Goal: Task Accomplishment & Management: Use online tool/utility

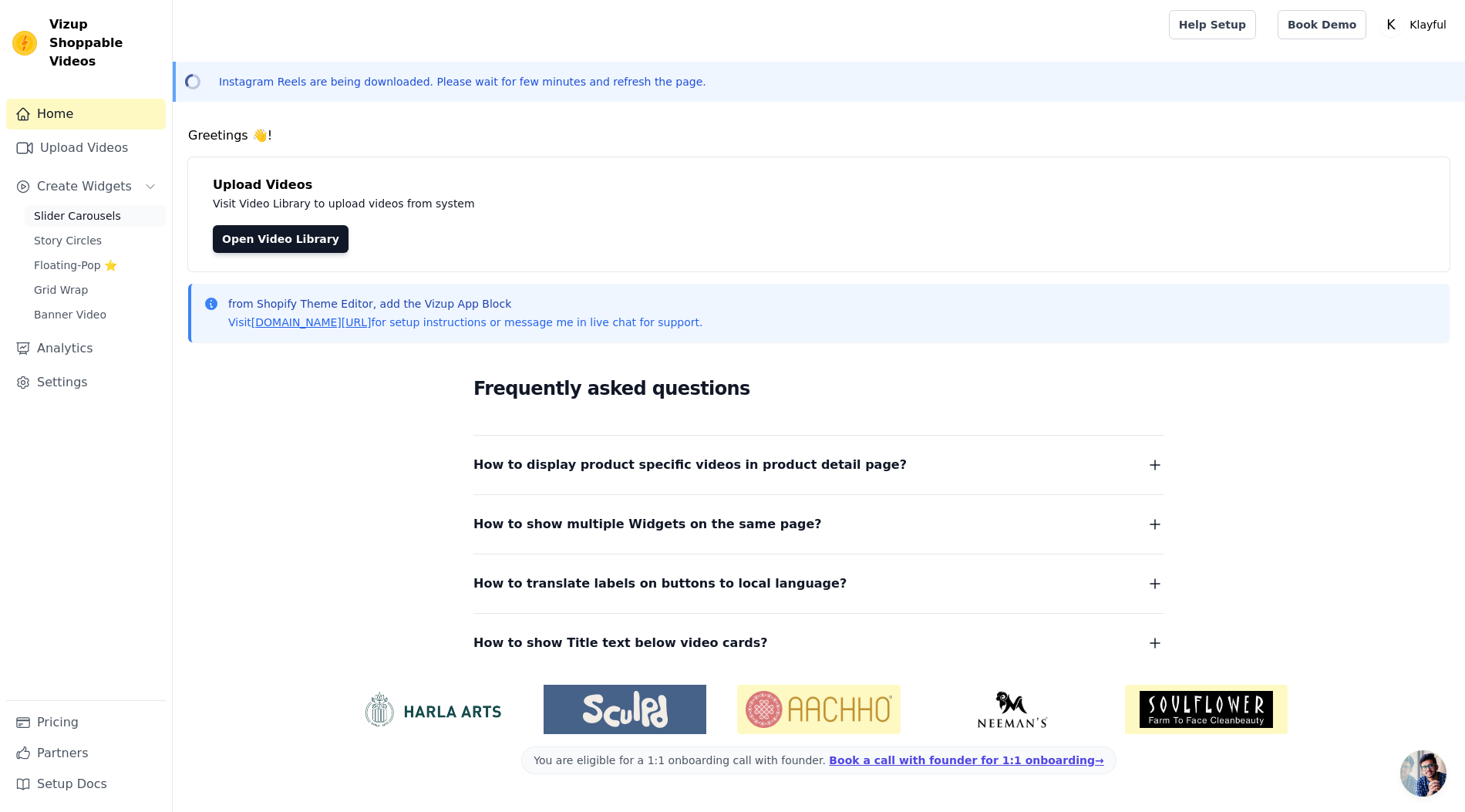
click at [88, 208] on span "Slider Carousels" at bounding box center [77, 215] width 87 height 15
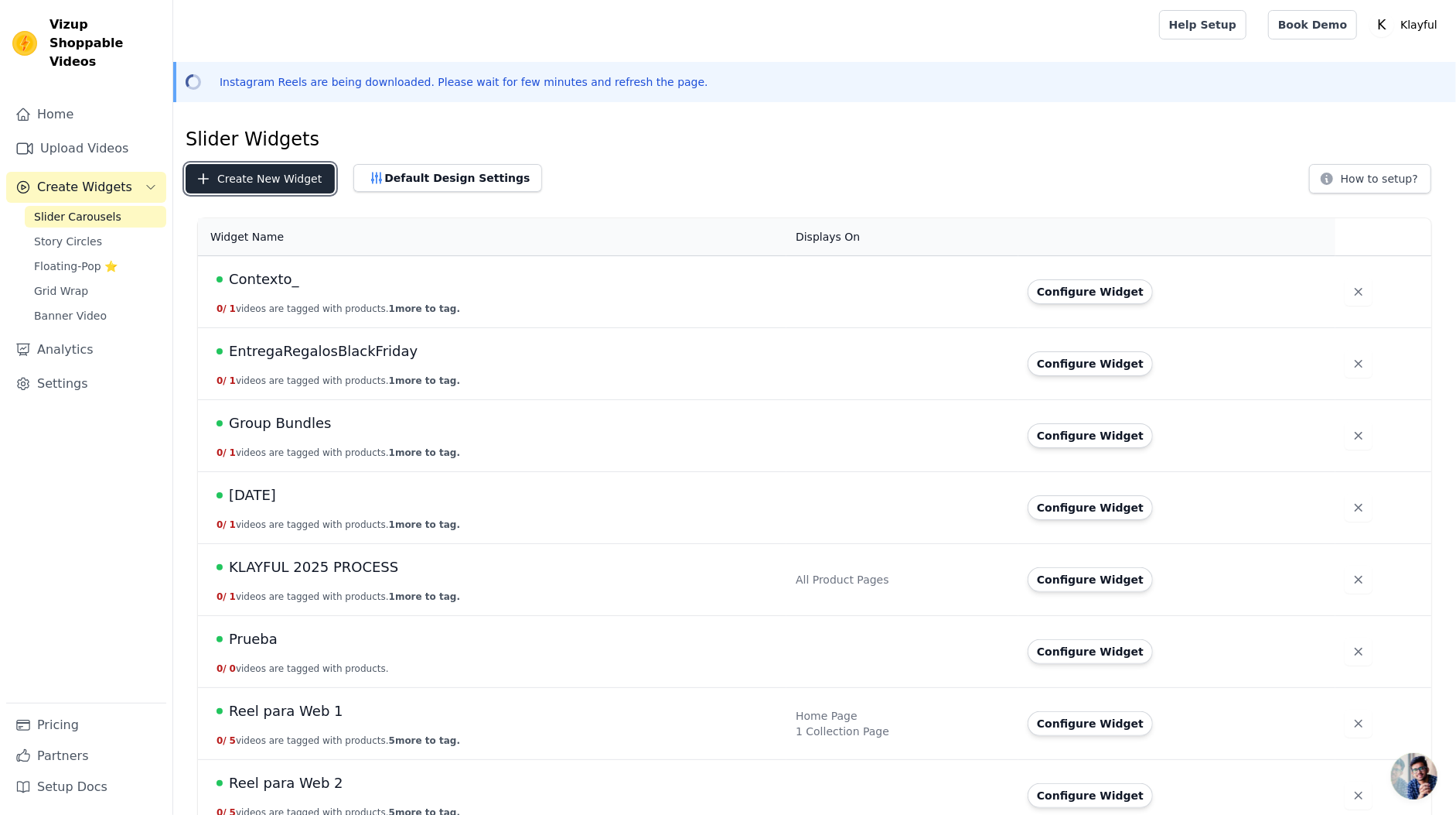
click at [236, 177] on button "Create New Widget" at bounding box center [260, 178] width 149 height 29
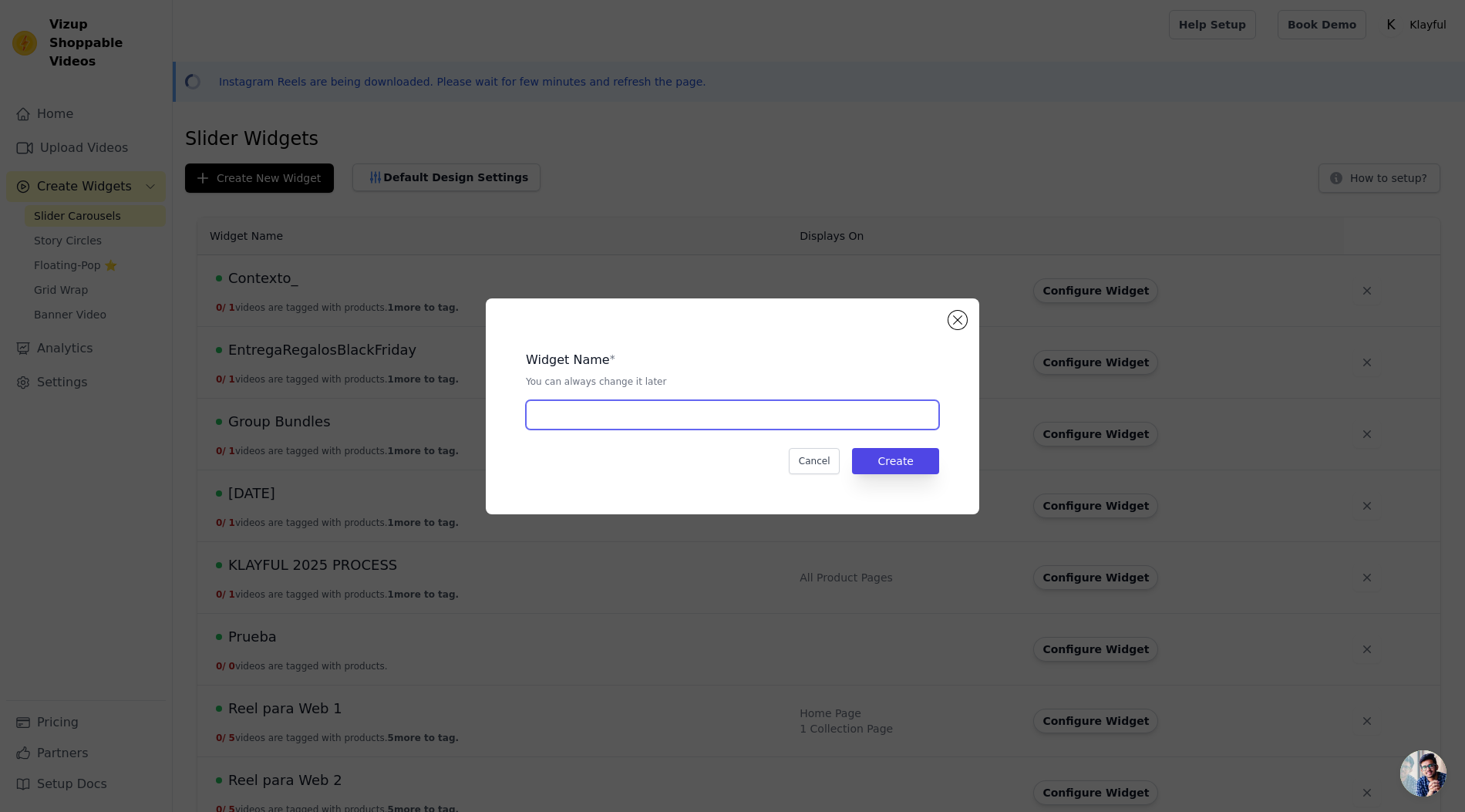
click at [565, 418] on input "text" at bounding box center [732, 415] width 413 height 29
type input "c"
type input "CERA PERLADA PROCESO"
click at [905, 465] on button "Create" at bounding box center [895, 461] width 87 height 26
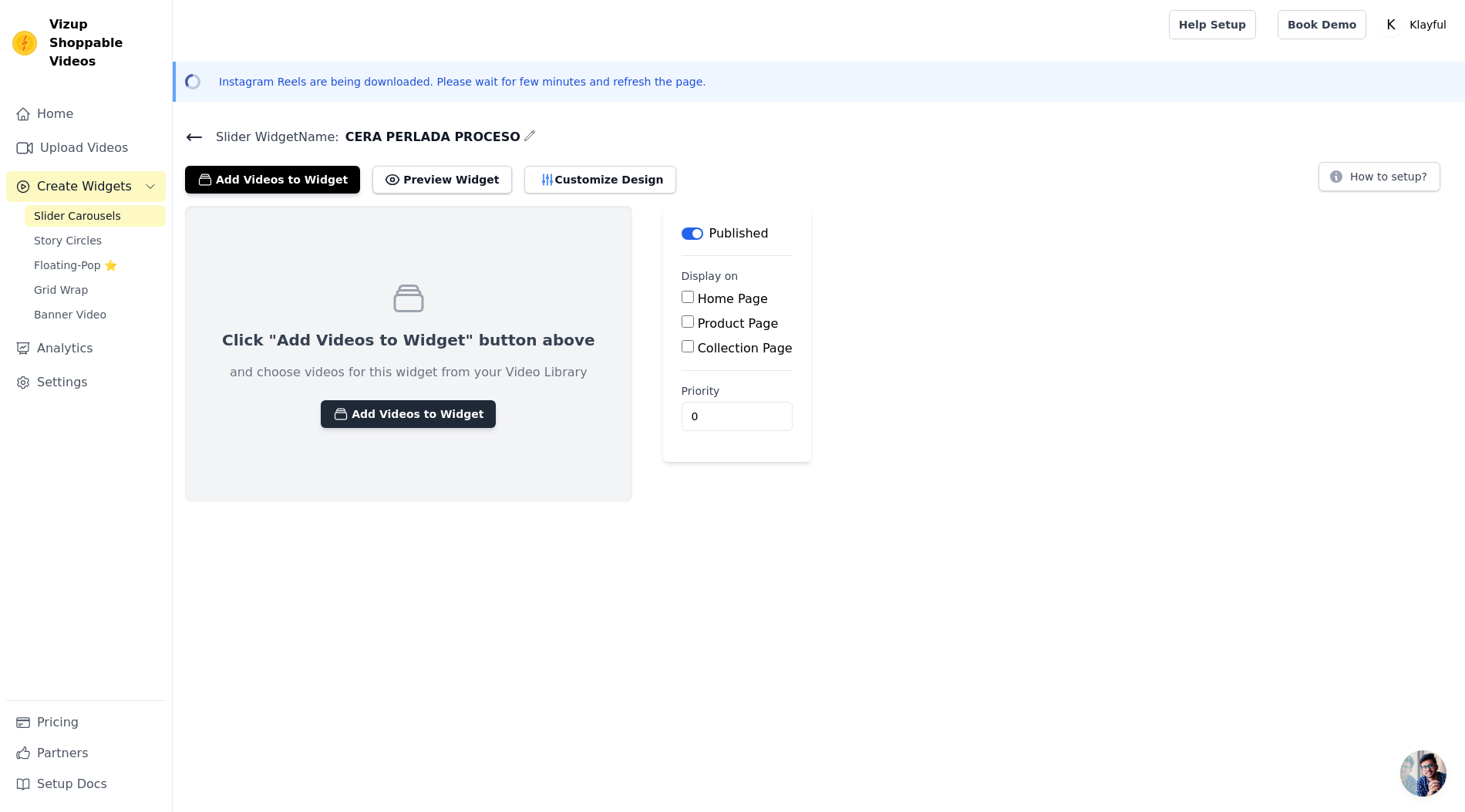
click at [410, 418] on button "Add Videos to Widget" at bounding box center [408, 414] width 175 height 28
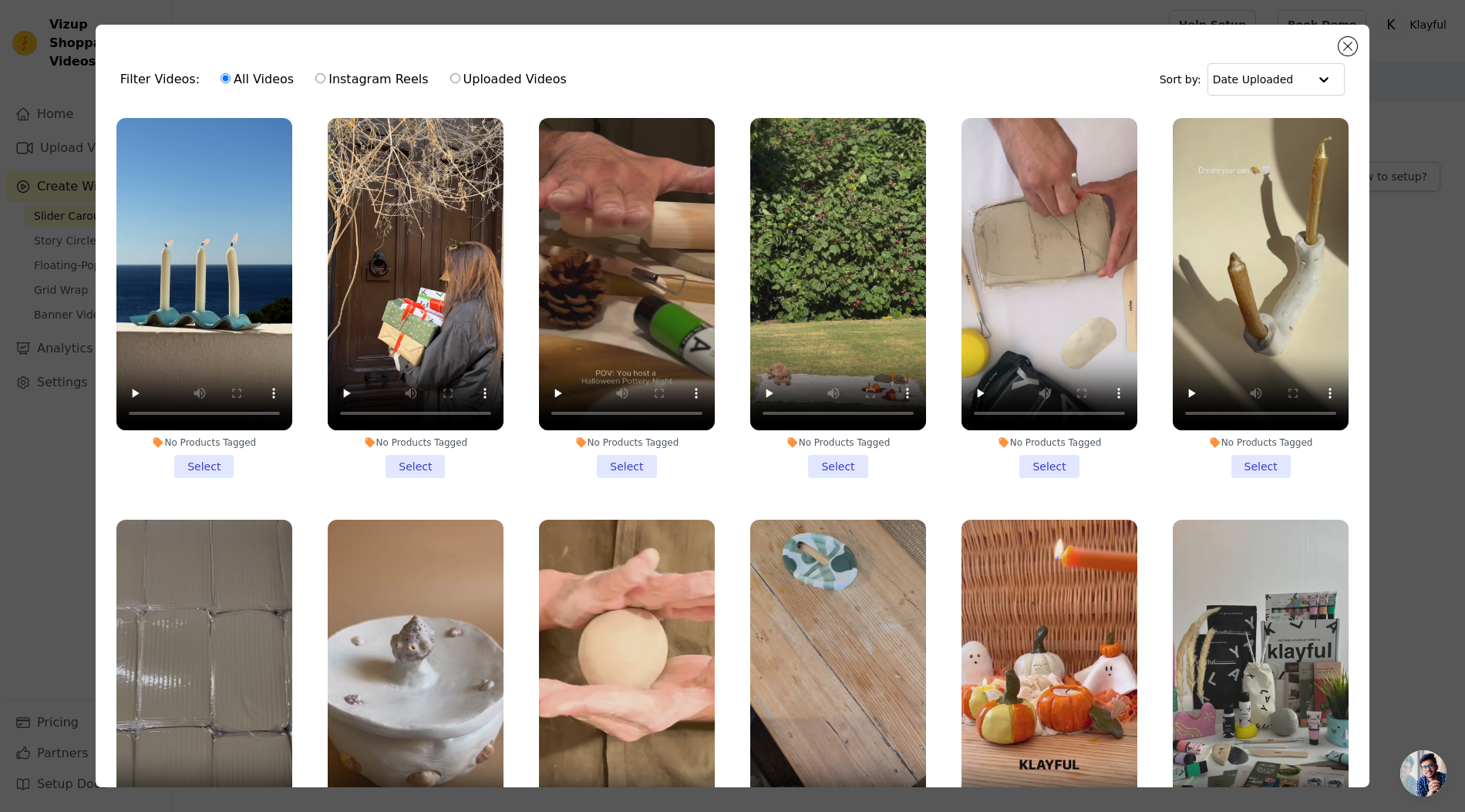
click at [499, 84] on label "Uploaded Videos" at bounding box center [508, 79] width 118 height 20
click at [460, 84] on input "Uploaded Videos" at bounding box center [455, 78] width 10 height 10
radio input "true"
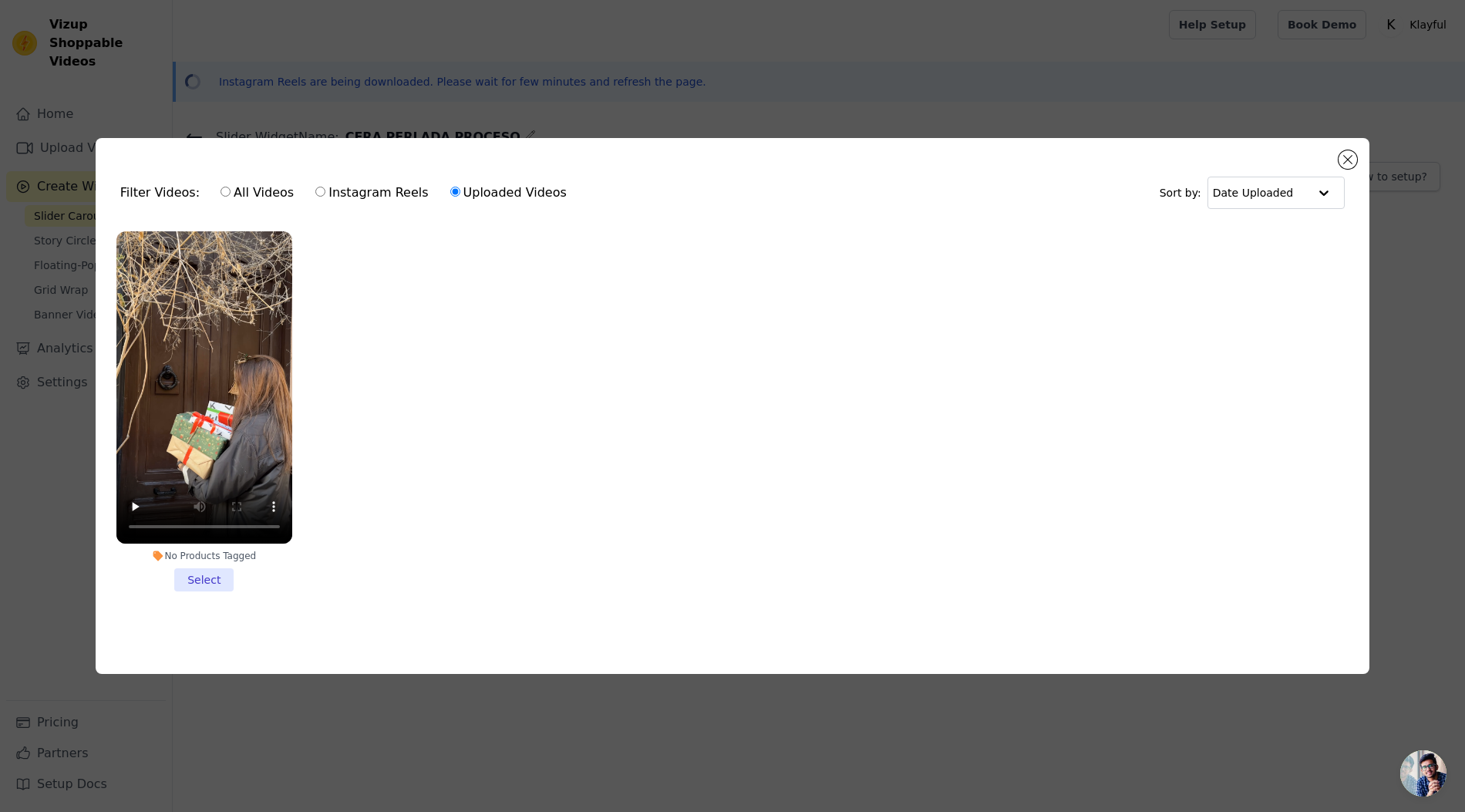
click at [502, 76] on div "Filter Videos: All Videos Instagram Reels Uploaded Videos Sort by: Date Uploade…" at bounding box center [732, 406] width 1465 height 812
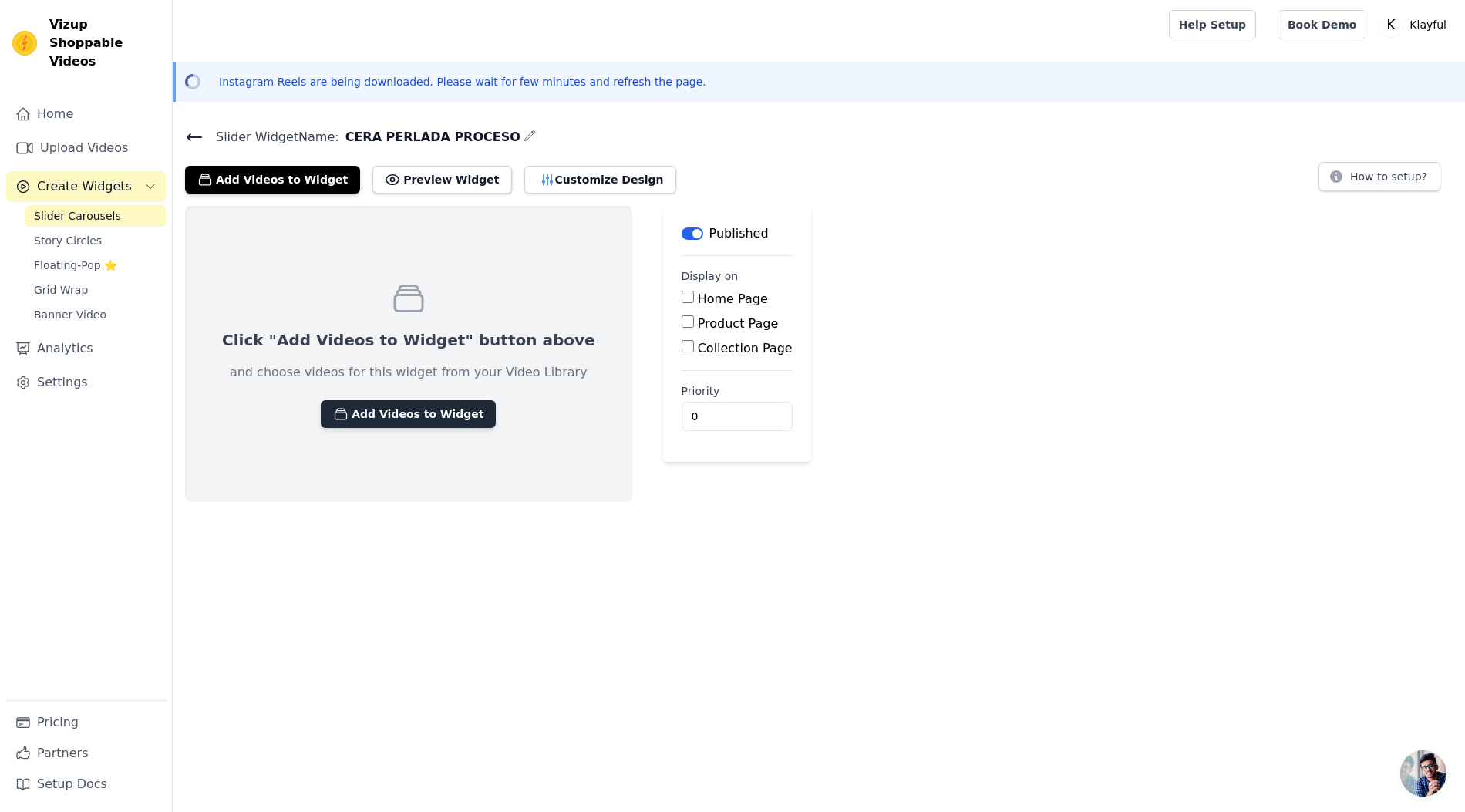
click at [421, 418] on button "Add Videos to Widget" at bounding box center [408, 414] width 175 height 28
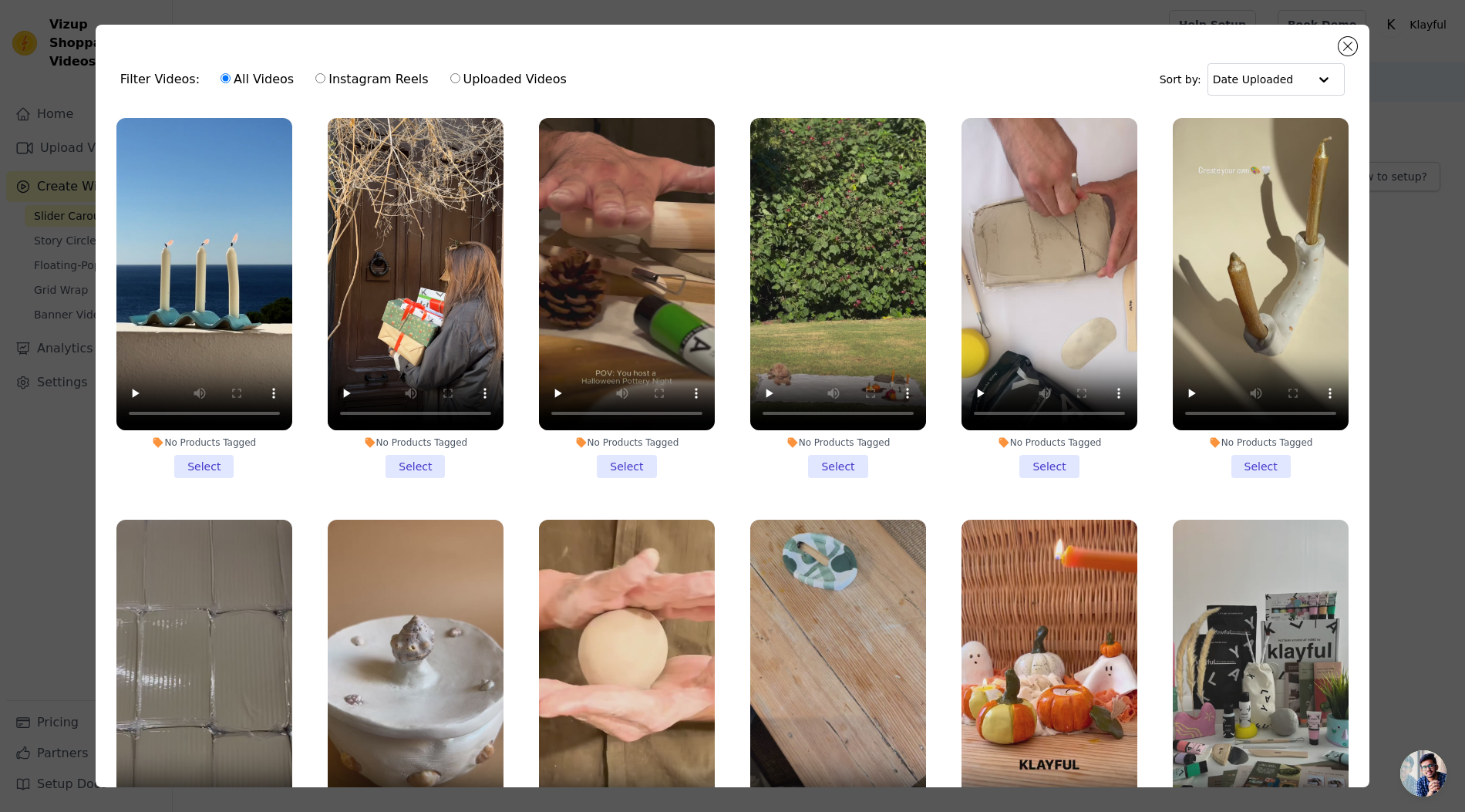
click at [480, 85] on label "Uploaded Videos" at bounding box center [508, 79] width 118 height 20
click at [460, 84] on input "Uploaded Videos" at bounding box center [455, 78] width 10 height 10
radio input "true"
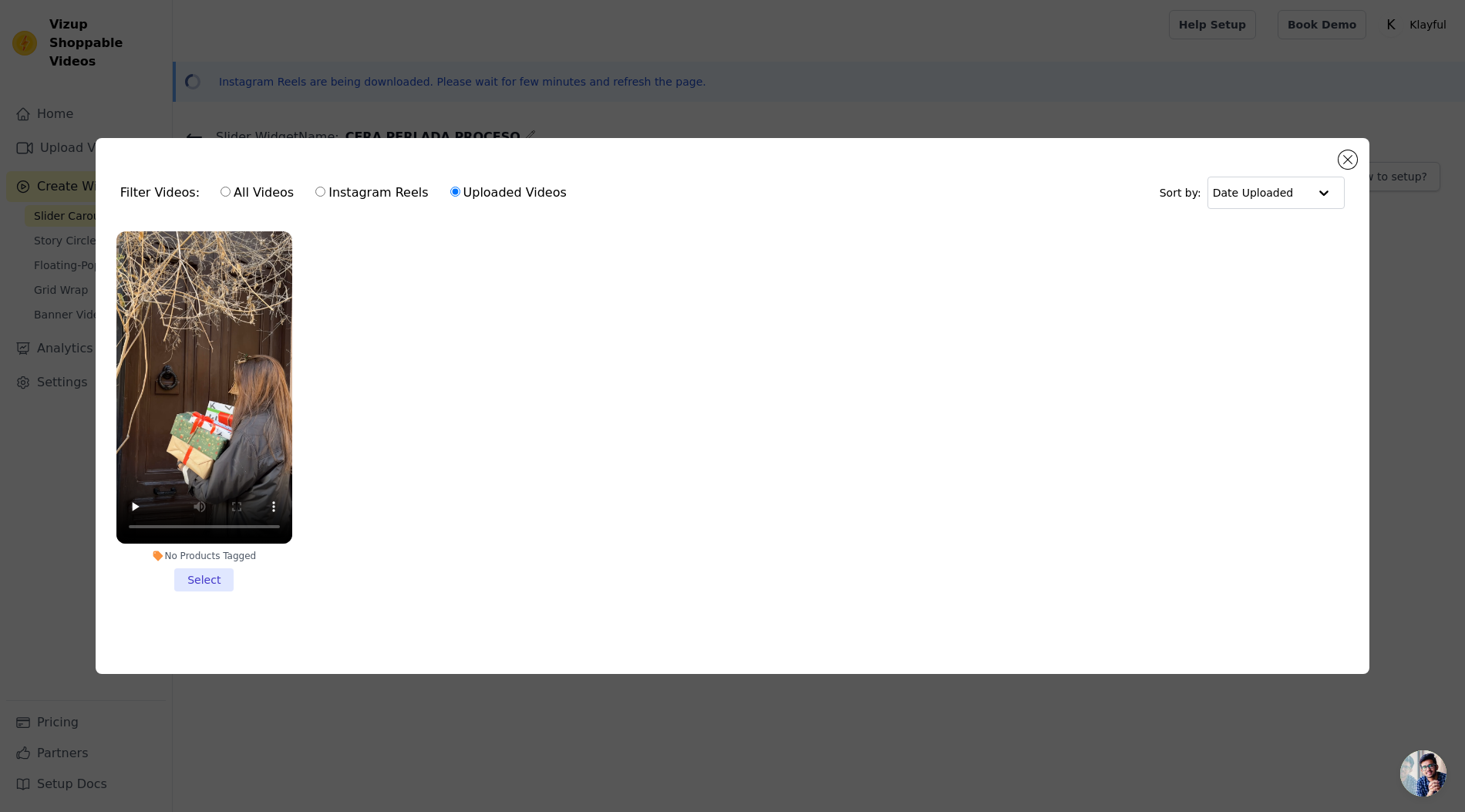
click at [1333, 151] on div "Filter Videos: All Videos Instagram Reels Uploaded Videos Sort by: Date Uploade…" at bounding box center [732, 406] width 1273 height 536
click at [1335, 150] on div "Filter Videos: All Videos Instagram Reels Uploaded Videos Sort by: Date Uploade…" at bounding box center [732, 406] width 1273 height 536
click at [1342, 153] on button "Close modal" at bounding box center [1347, 159] width 19 height 19
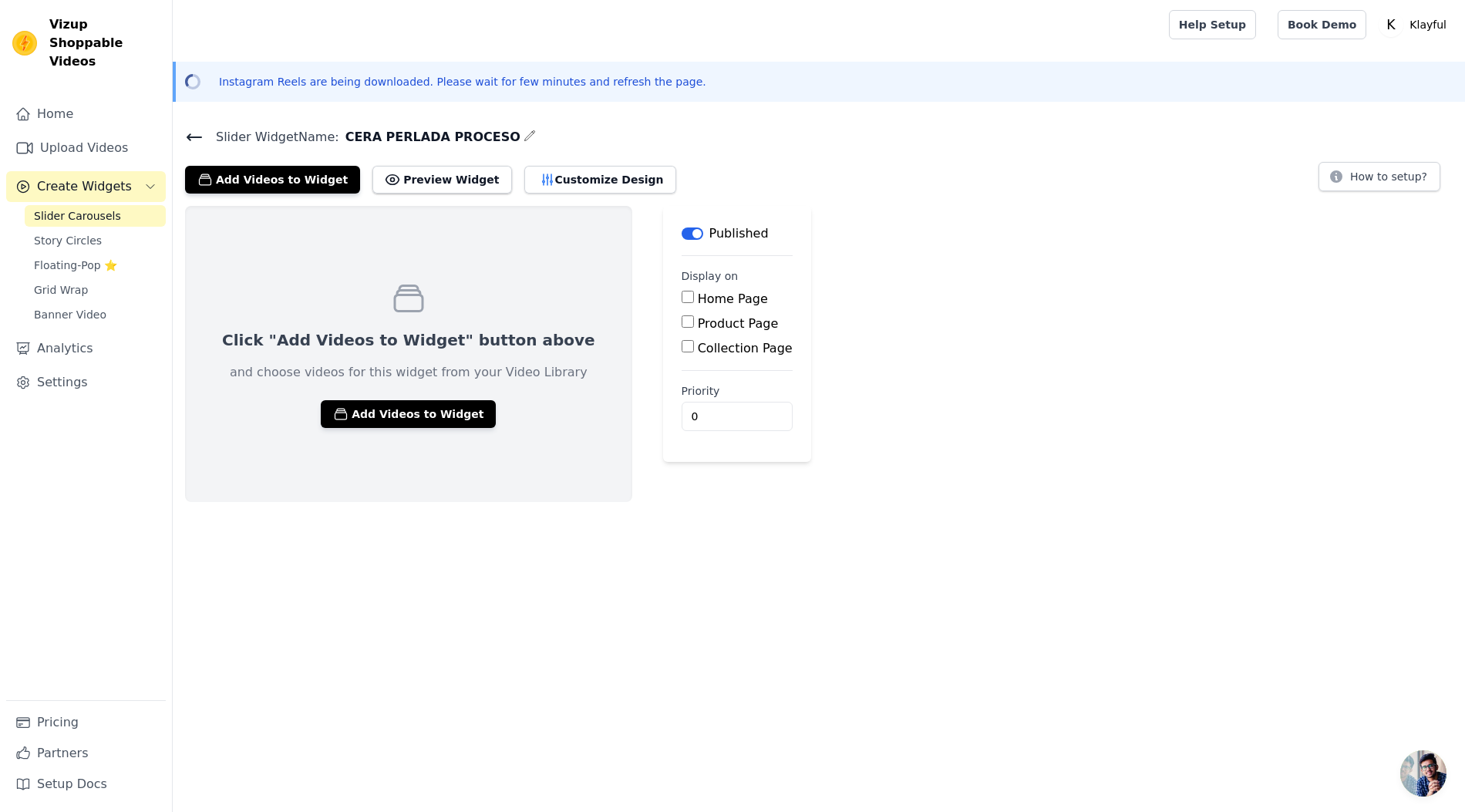
click at [1352, 153] on div "Slider Widget Name: CERA PERLADA PROCESO Add Videos to Widget Preview Widget Cu…" at bounding box center [819, 160] width 1292 height 67
click at [86, 132] on link "Upload Videos" at bounding box center [86, 148] width 160 height 31
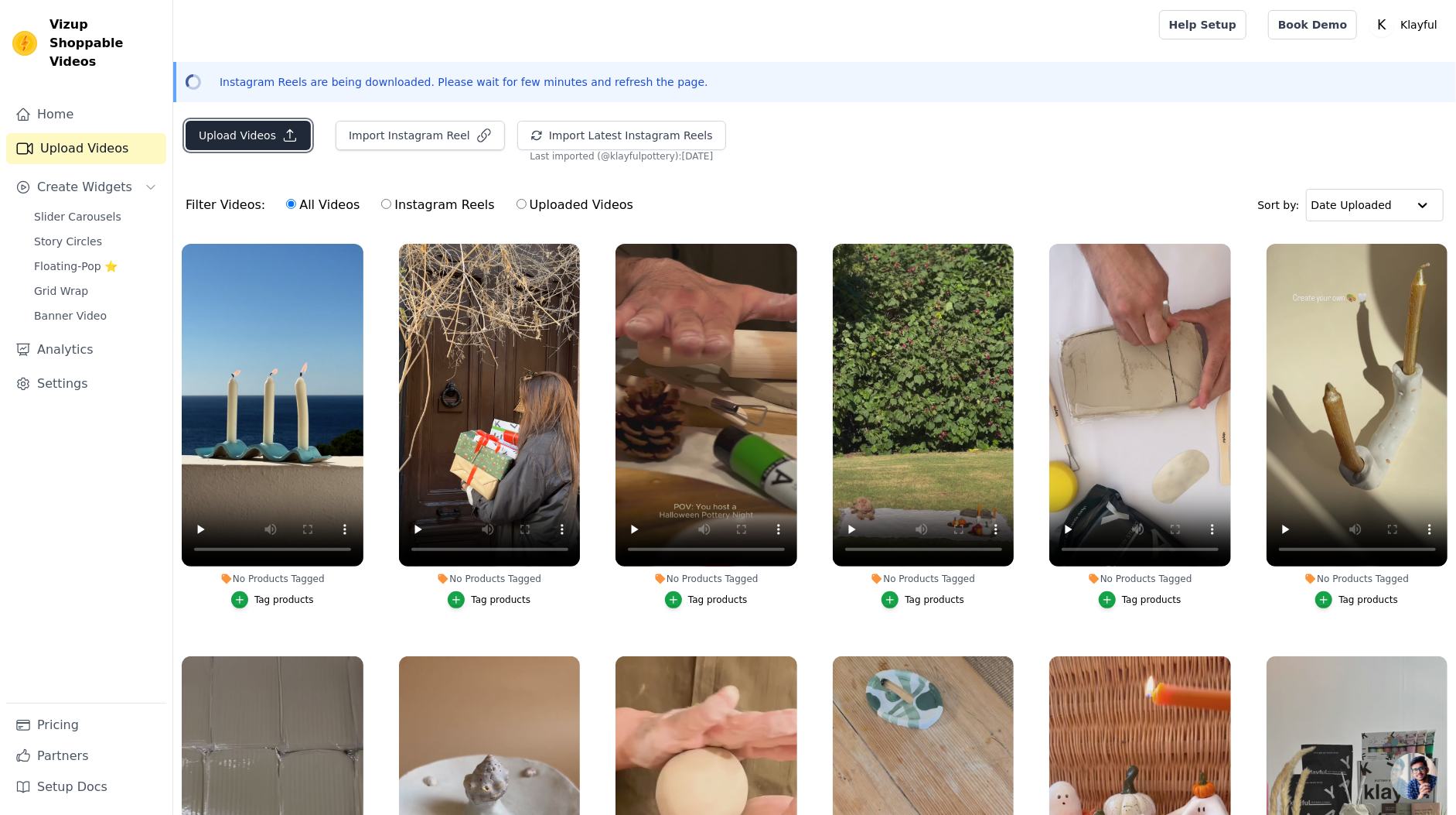
click at [255, 126] on button "Upload Videos" at bounding box center [249, 135] width 125 height 29
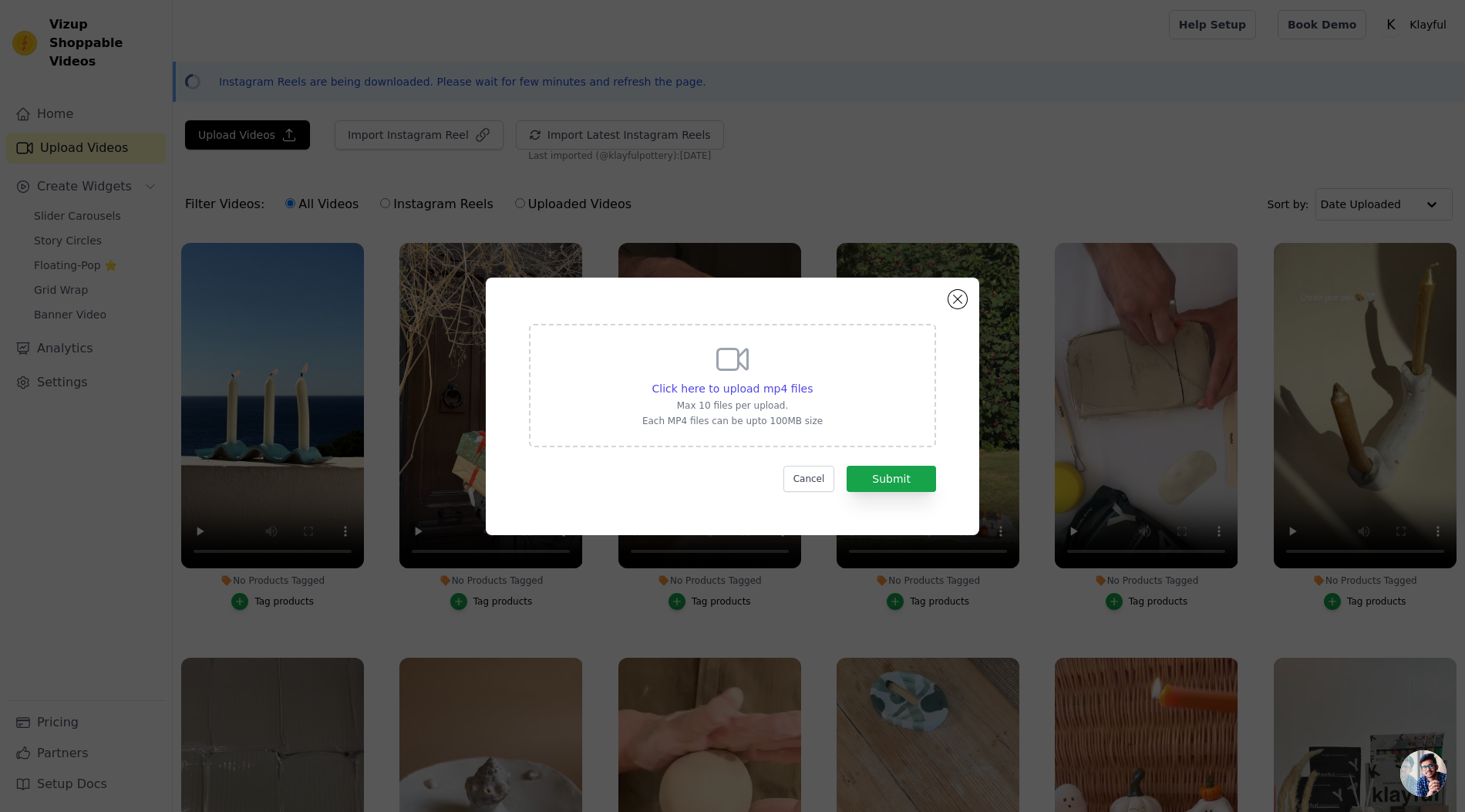
click at [744, 373] on icon at bounding box center [732, 360] width 37 height 37
click at [812, 380] on input "Click here to upload mp4 files Max 10 files per upload. Each MP4 files can be u…" at bounding box center [812, 380] width 1 height 1
type input "C:\fakepath\Cera perlada limpio.MOV"
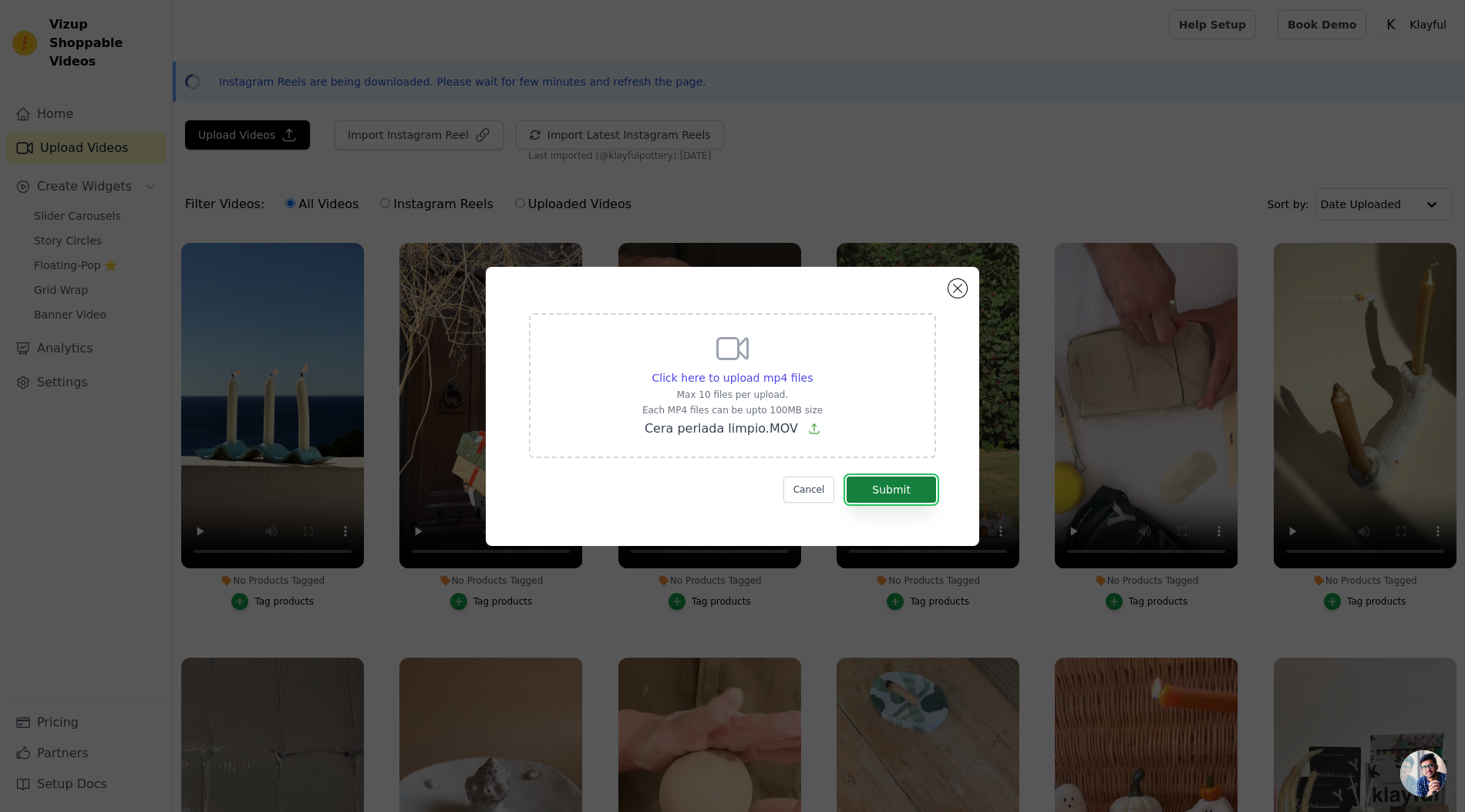
click at [886, 489] on button "Submit" at bounding box center [891, 490] width 89 height 26
click at [814, 473] on form "Click here to upload mp4 files Max 10 files per upload. Each MP4 files can be u…" at bounding box center [732, 408] width 407 height 190
click at [816, 484] on button "Cancel" at bounding box center [809, 490] width 52 height 26
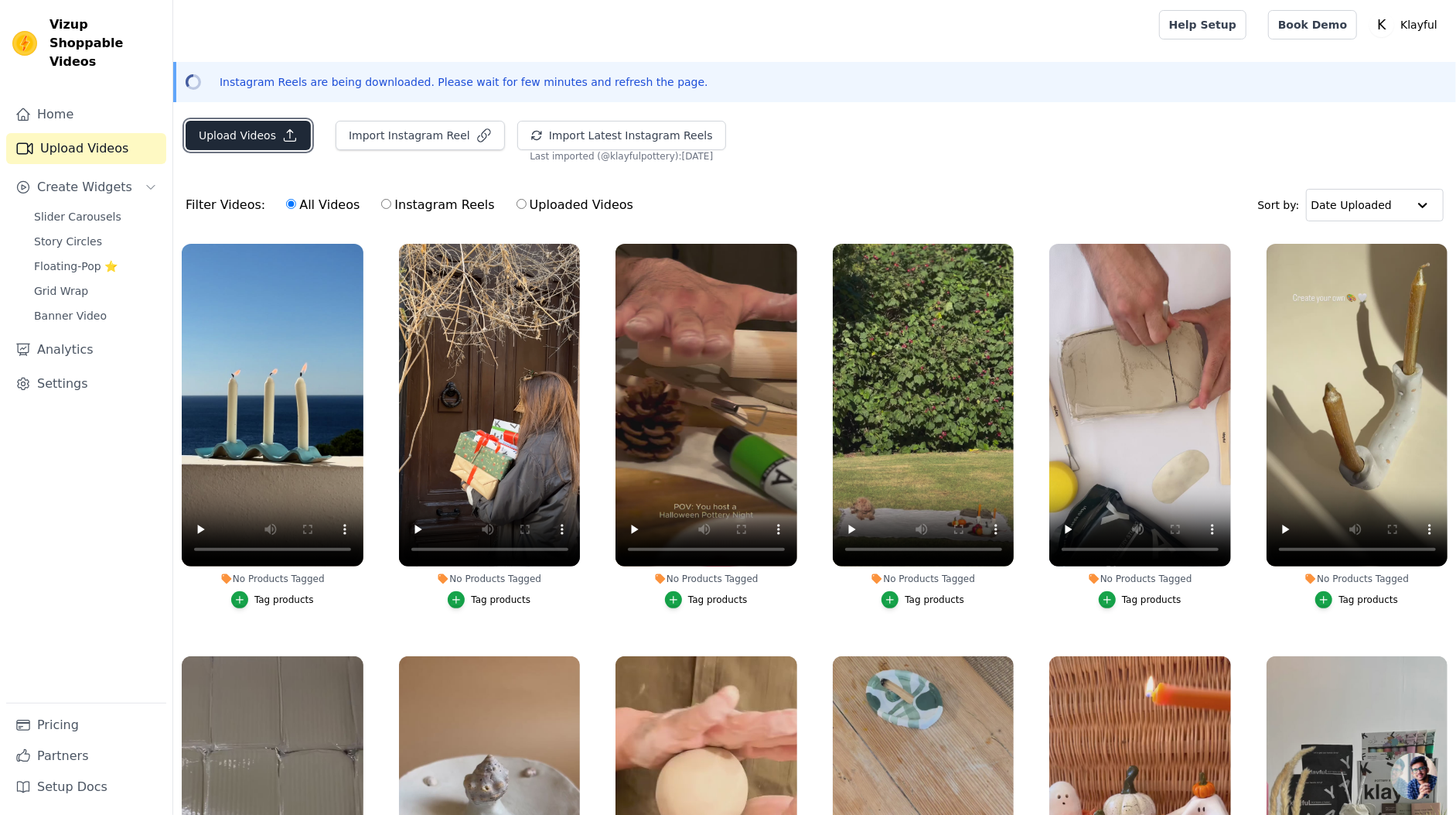
click at [269, 136] on button "Upload Videos" at bounding box center [249, 135] width 125 height 29
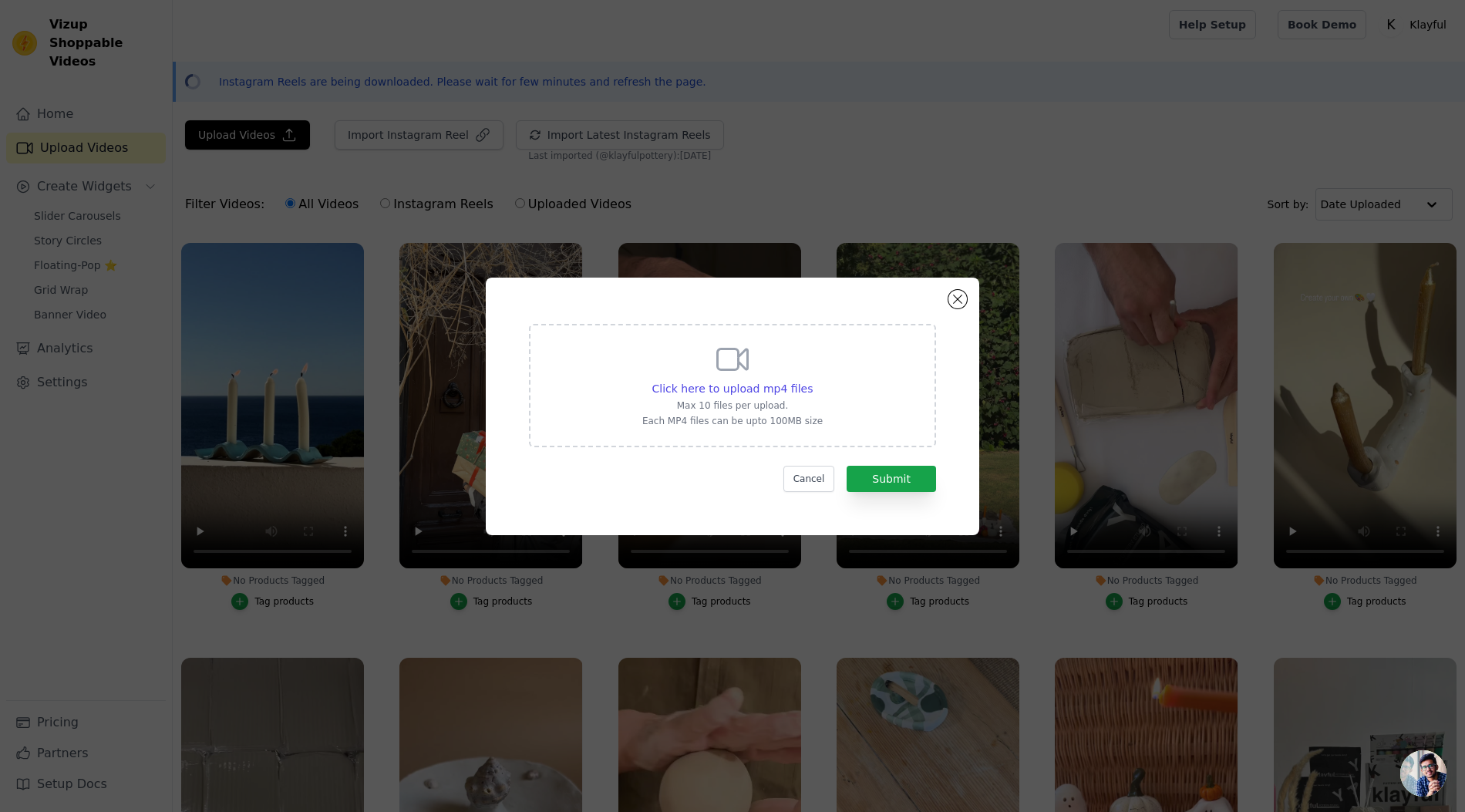
click at [812, 375] on div "Click here to upload mp4 files Max 10 files per upload. Each MP4 files can be u…" at bounding box center [732, 384] width 180 height 86
click at [812, 380] on input "Click here to upload mp4 files Max 10 files per upload. Each MP4 files can be u…" at bounding box center [812, 380] width 1 height 1
type input "C:\fakepath\Cera perlada limpio copia.MP4"
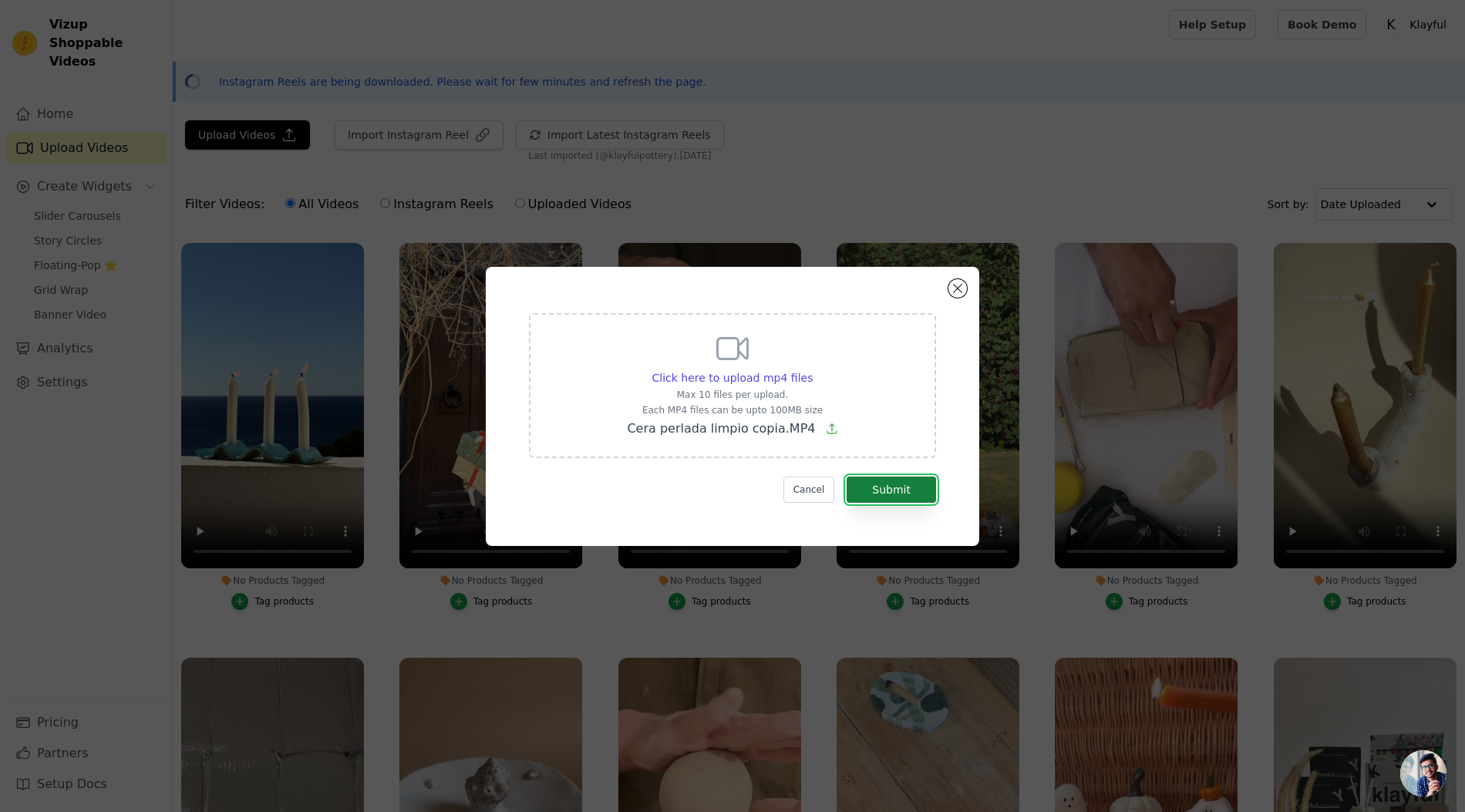
click at [901, 494] on button "Submit" at bounding box center [891, 490] width 89 height 26
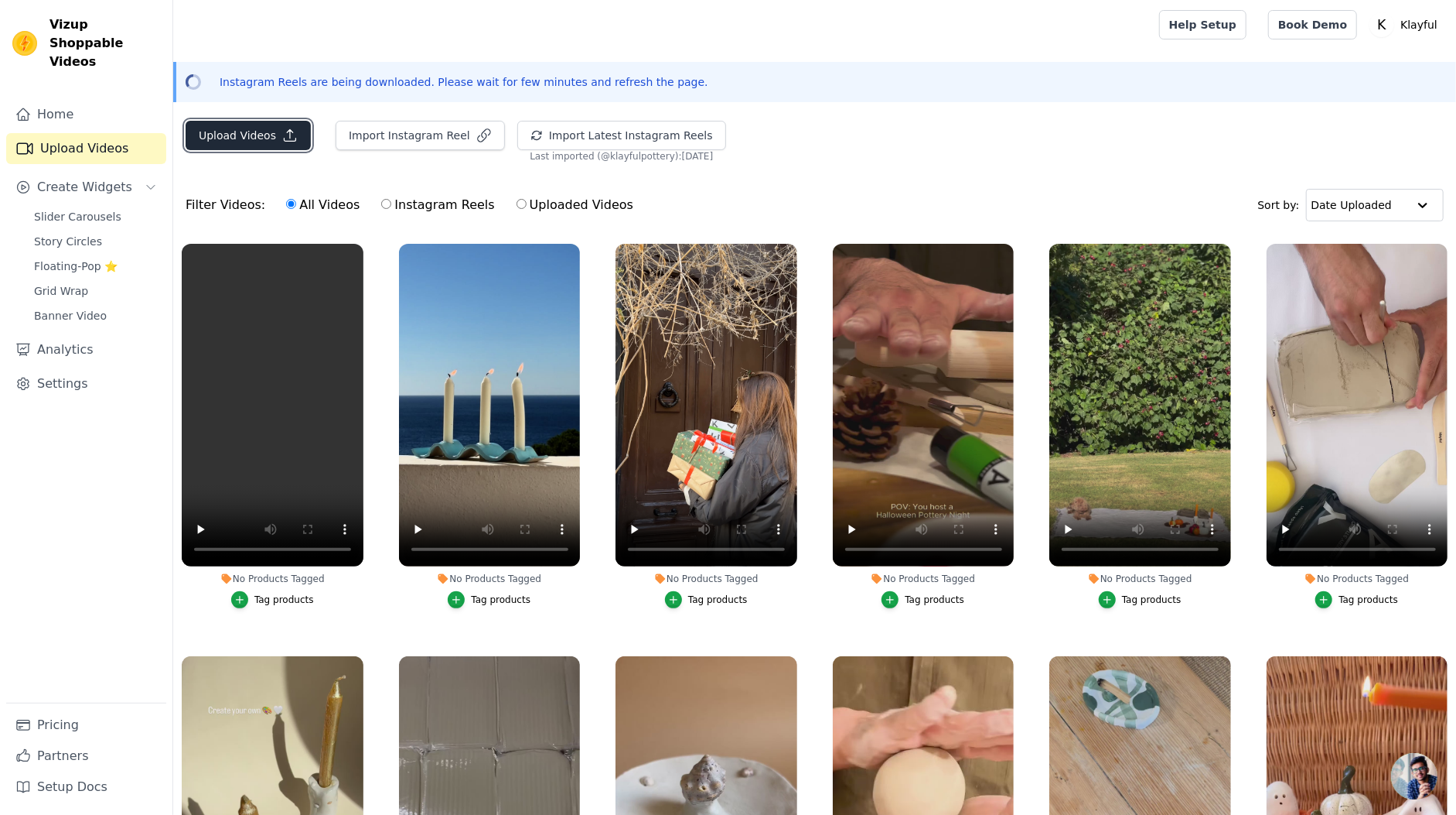
click at [231, 124] on button "Upload Videos" at bounding box center [249, 135] width 125 height 29
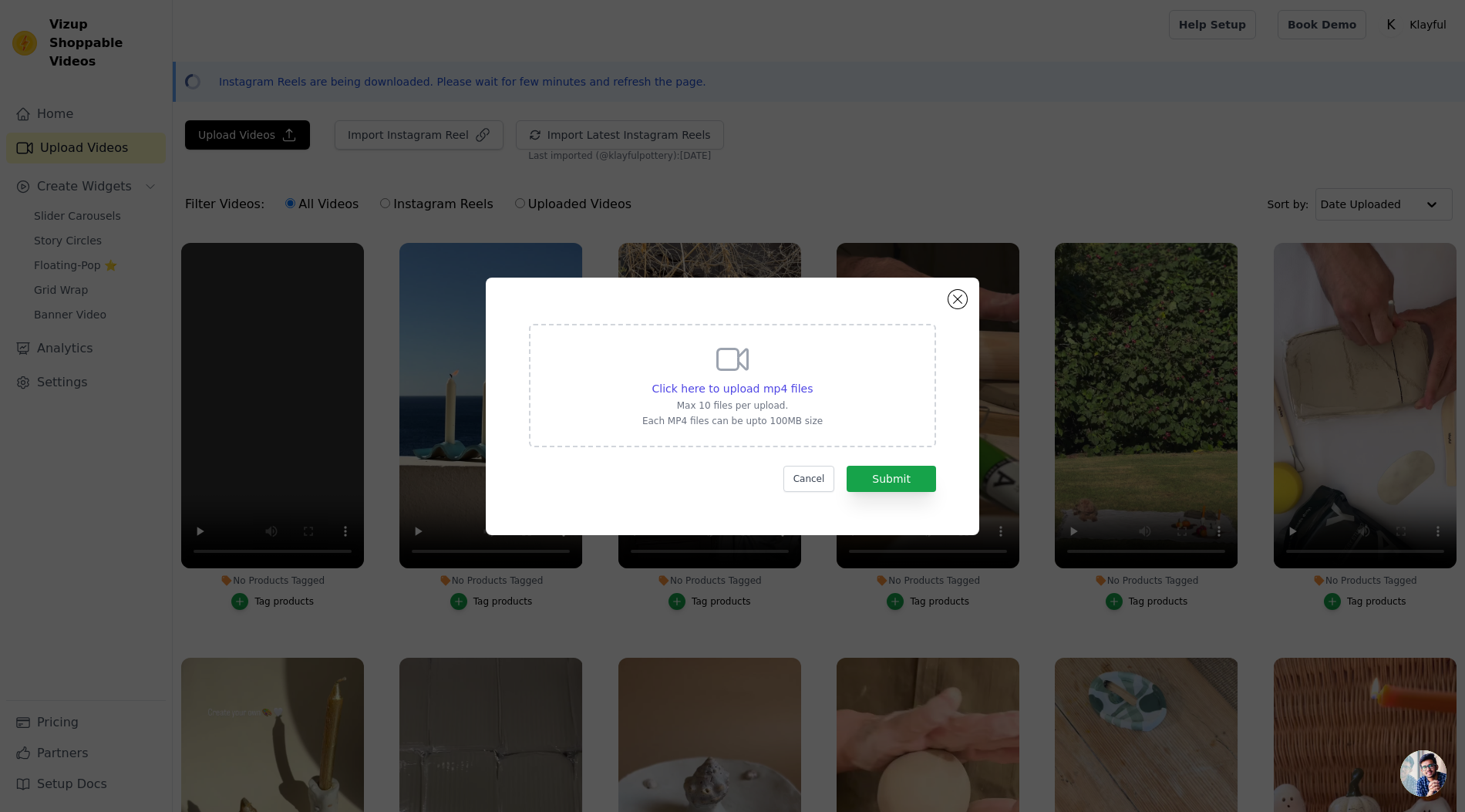
click at [801, 418] on p "Each MP4 files can be upto 100MB size" at bounding box center [732, 421] width 180 height 12
click at [812, 381] on input "Click here to upload mp4 files Max 10 files per upload. Each MP4 files can be u…" at bounding box center [812, 380] width 1 height 1
type input "C:\fakepath\MAR_VELAS_CORTO.mp4"
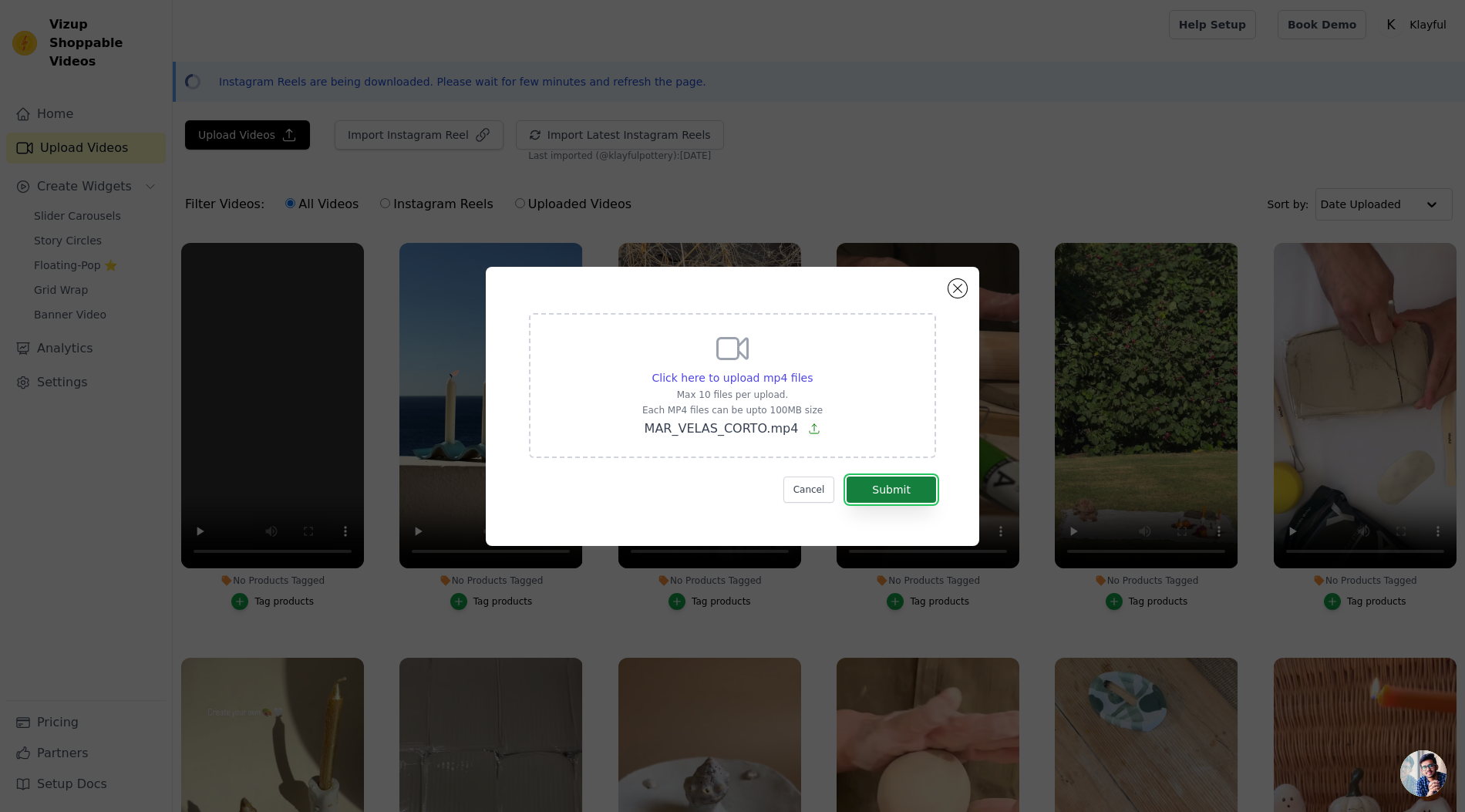
click at [901, 492] on button "Submit" at bounding box center [891, 490] width 89 height 26
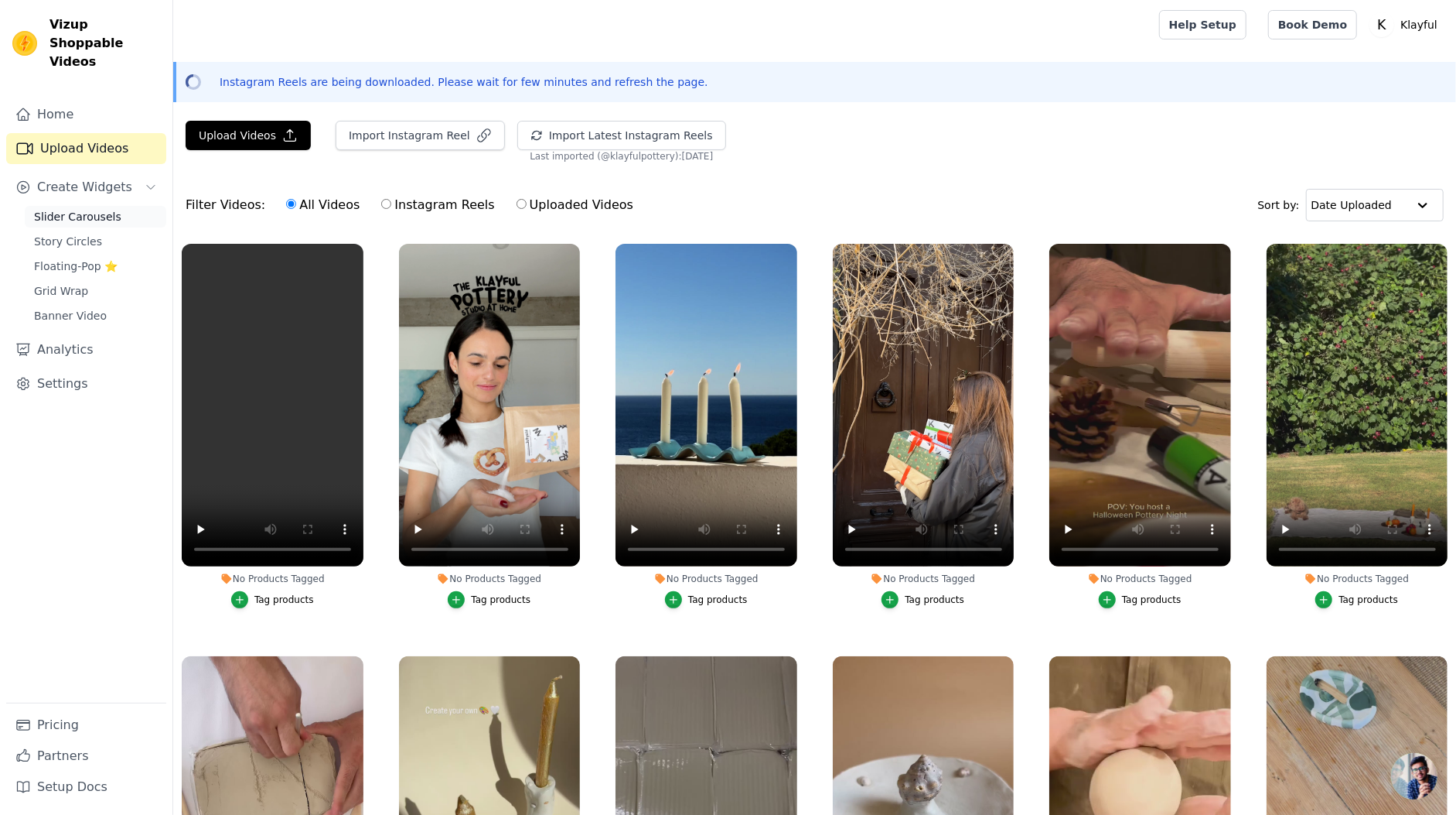
click at [75, 209] on span "Slider Carousels" at bounding box center [77, 216] width 87 height 15
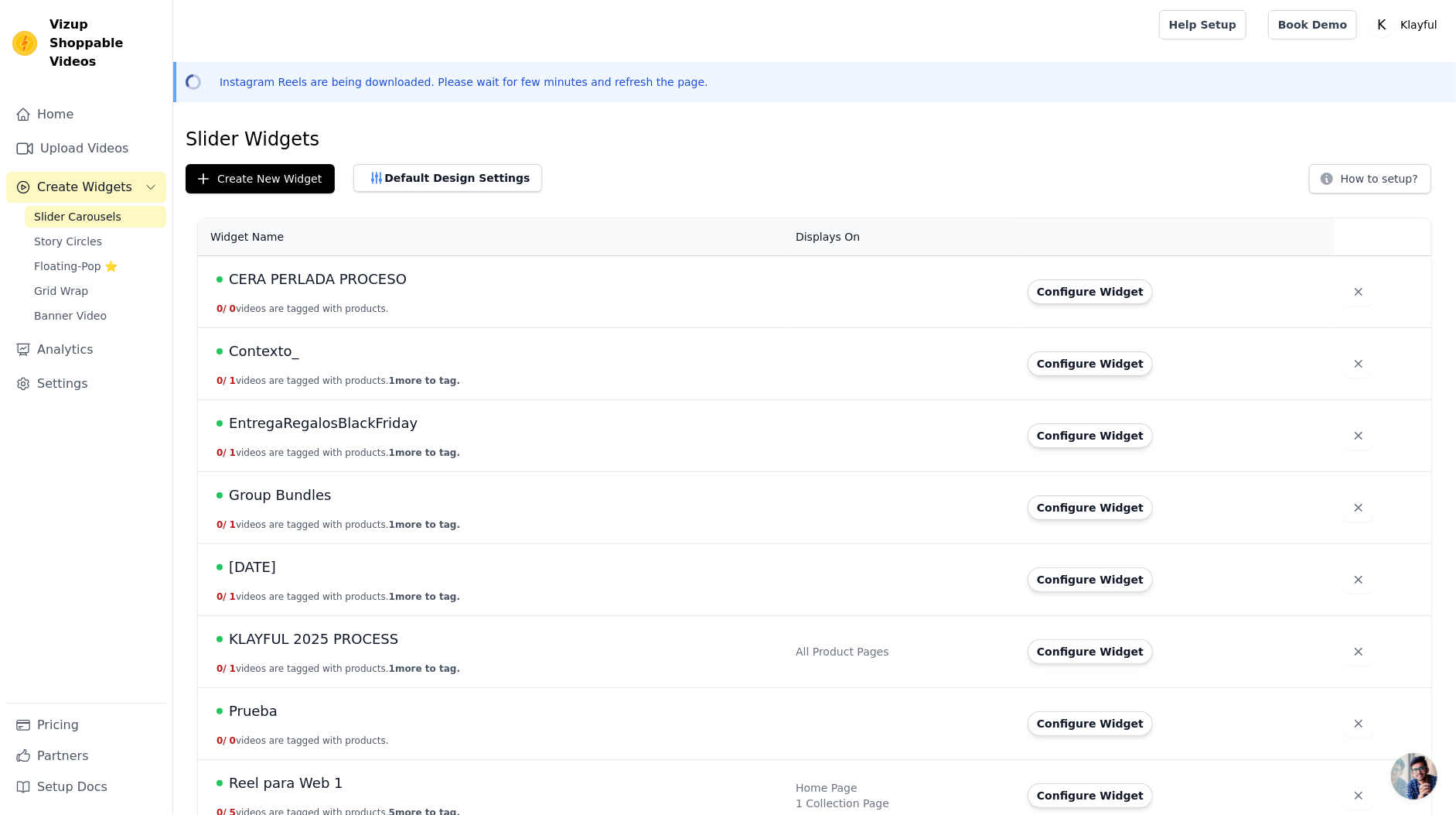
scroll to position [233, 0]
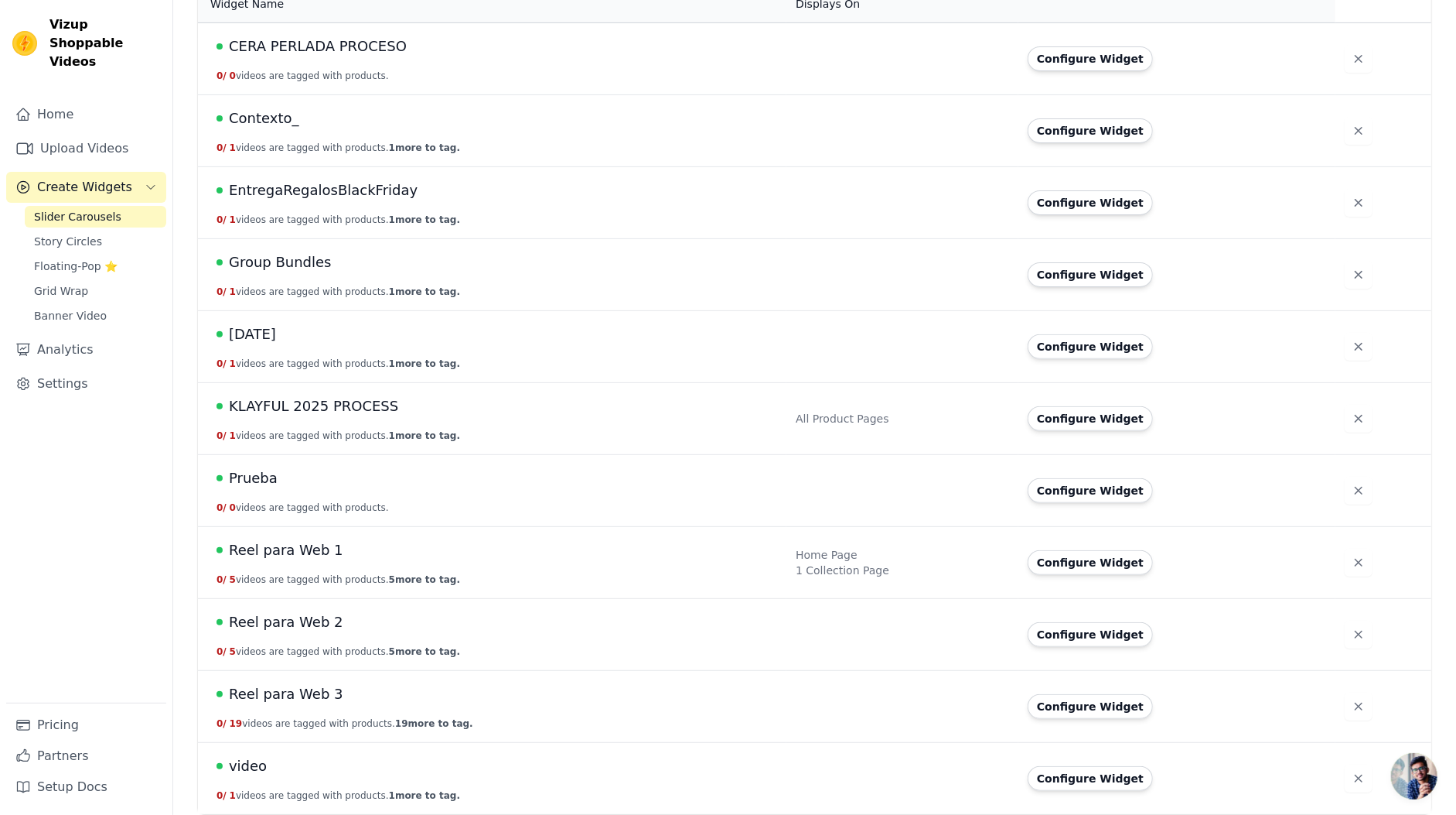
click at [323, 46] on span "CERA PERLADA PROCESO" at bounding box center [318, 46] width 178 height 22
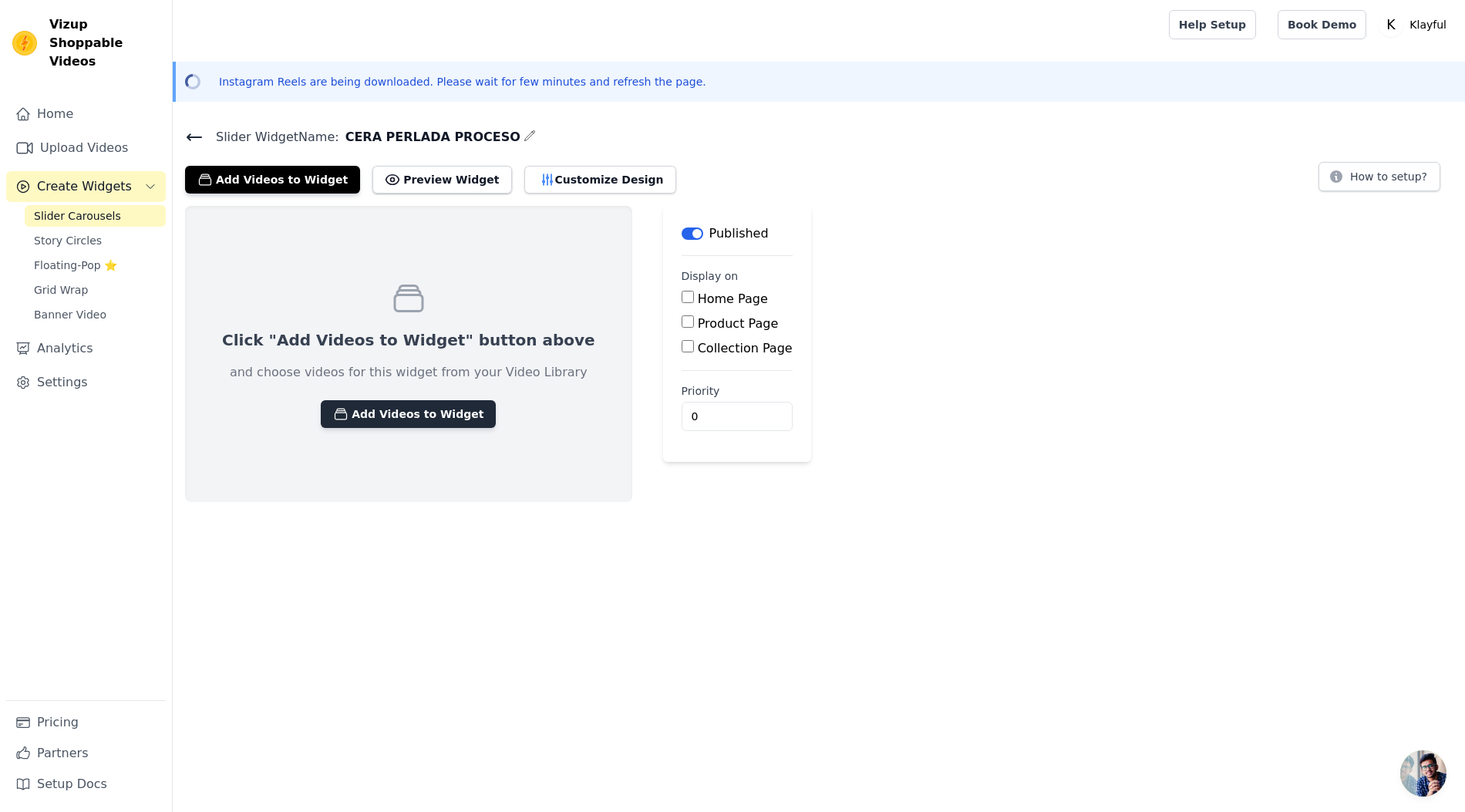
click at [376, 415] on button "Add Videos to Widget" at bounding box center [408, 414] width 175 height 28
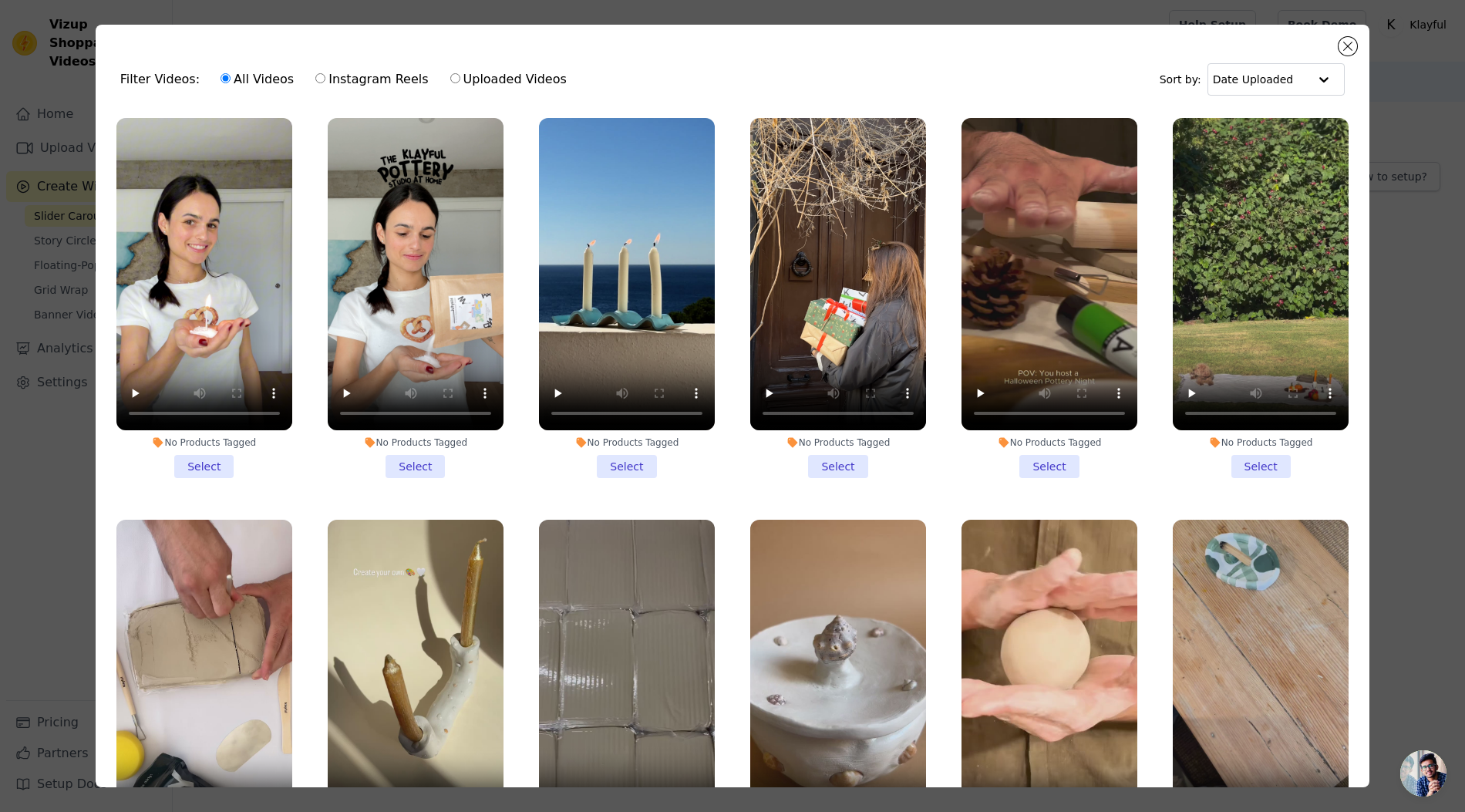
click at [197, 464] on li "No Products Tagged Select" at bounding box center [204, 297] width 175 height 360
click at [0, 0] on input "No Products Tagged Select" at bounding box center [0, 0] width 0 height 0
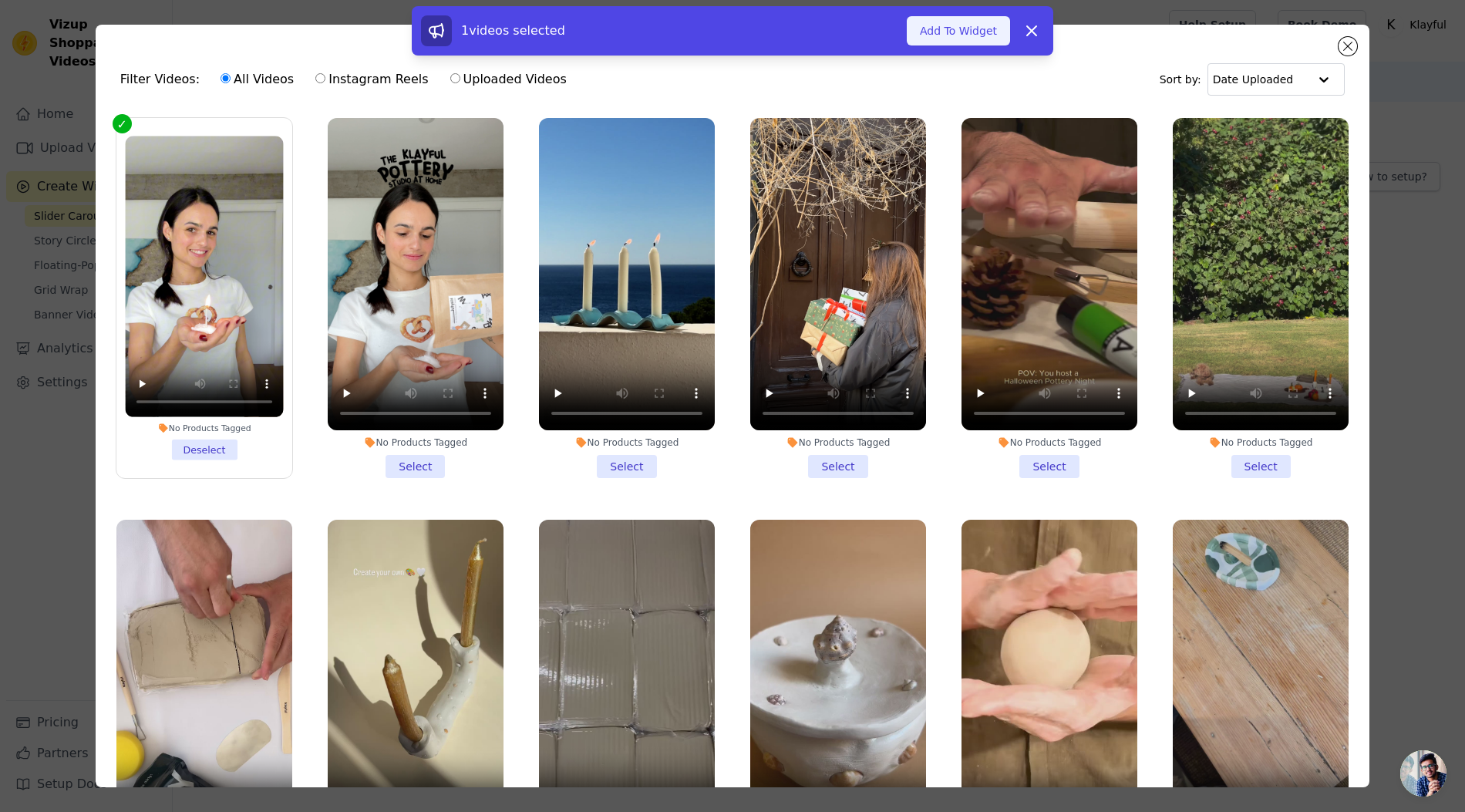
click at [977, 36] on button "Add To Widget" at bounding box center [957, 31] width 103 height 29
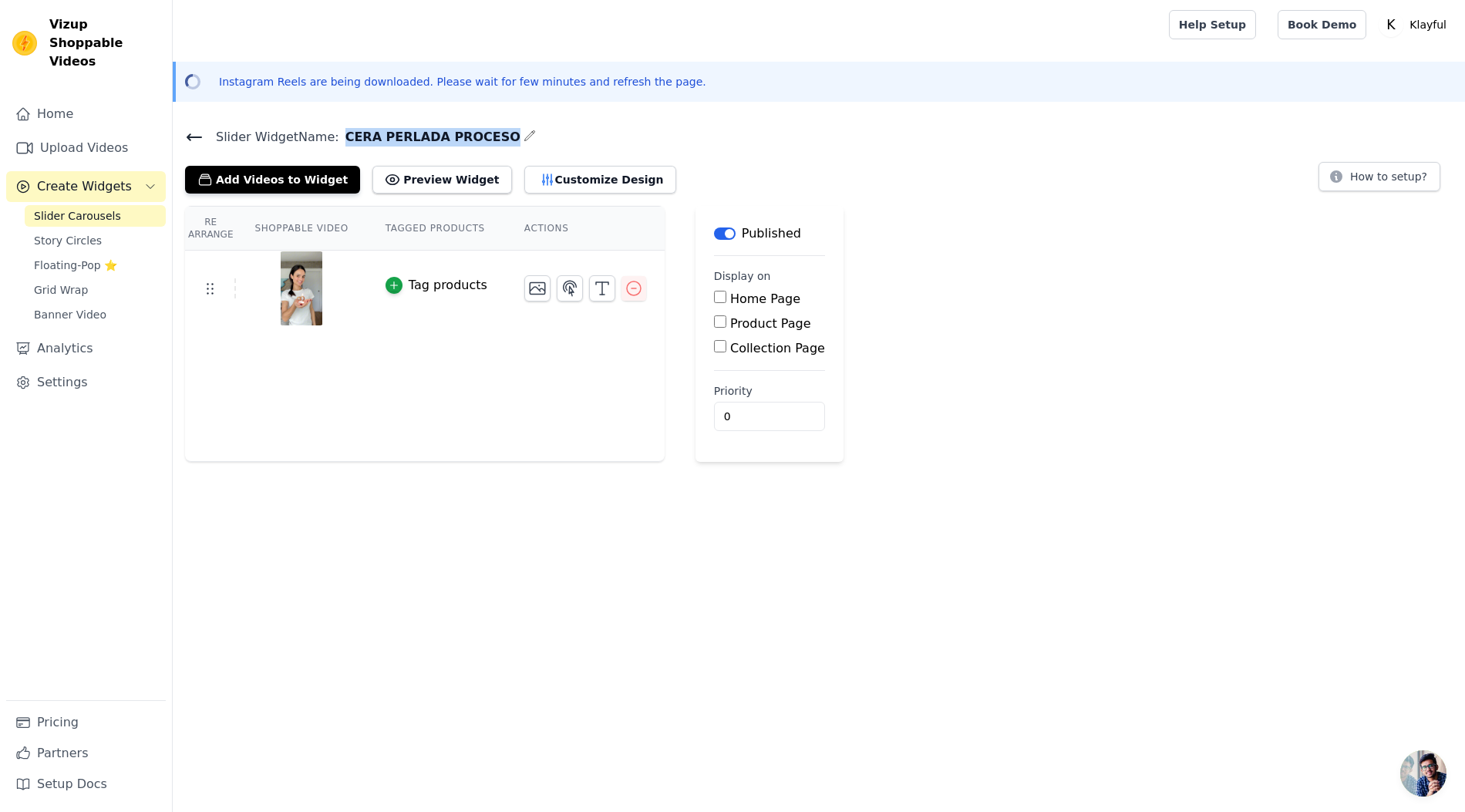
drag, startPoint x: 339, startPoint y: 132, endPoint x: 487, endPoint y: 137, distance: 148.1
click at [487, 137] on span "CERA PERLADA PROCESO" at bounding box center [430, 137] width 181 height 19
copy span "CERA PERLADA PROCESO"
